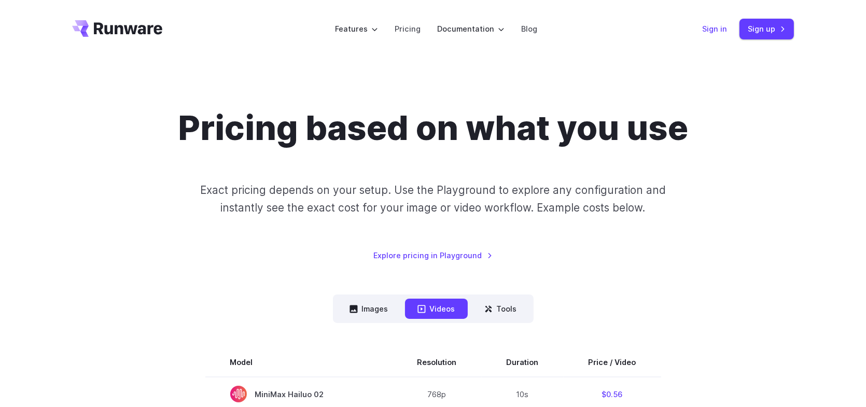
click at [712, 26] on link "Sign in" at bounding box center [714, 29] width 25 height 12
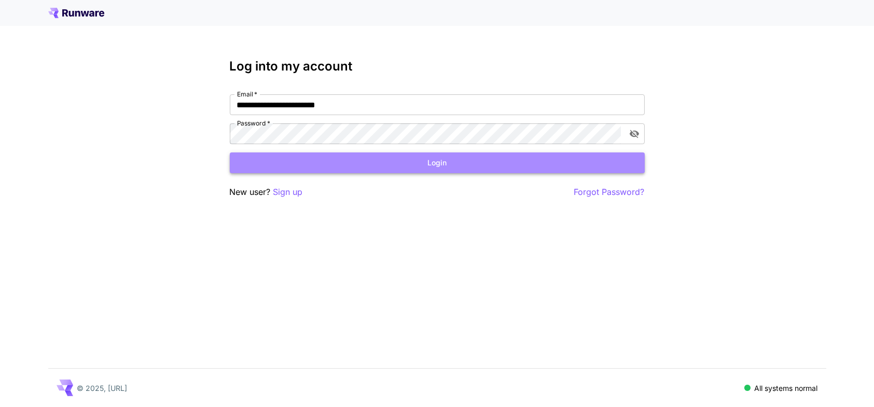
click at [509, 166] on button "Login" at bounding box center [437, 162] width 415 height 21
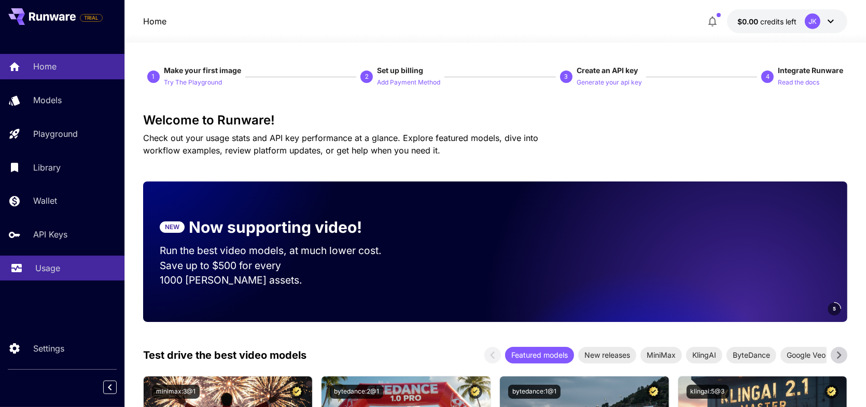
click at [55, 263] on p "Usage" at bounding box center [47, 268] width 25 height 12
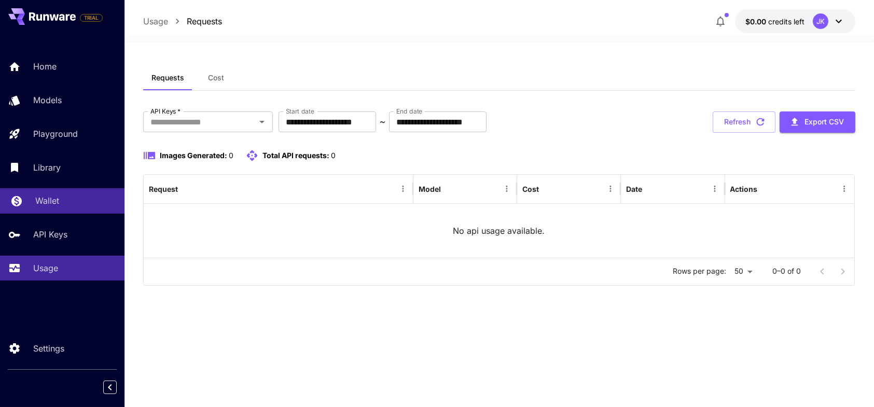
click at [52, 195] on p "Wallet" at bounding box center [47, 200] width 24 height 12
